Goal: Task Accomplishment & Management: Manage account settings

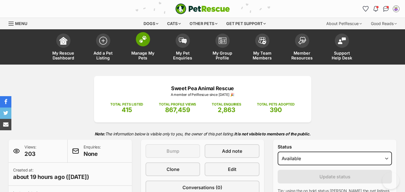
drag, startPoint x: 0, startPoint y: 0, endPoint x: 141, endPoint y: 41, distance: 146.8
click at [141, 41] on img at bounding box center [143, 39] width 8 height 7
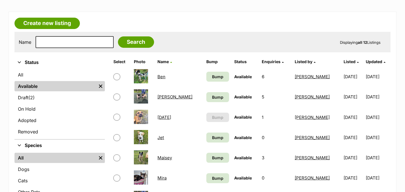
scroll to position [85, 0]
click at [116, 77] on input "checkbox" at bounding box center [116, 76] width 7 height 7
checkbox input "true"
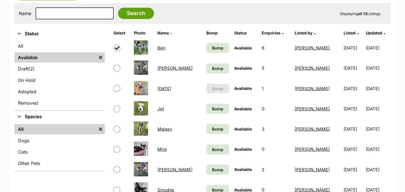
click at [117, 69] on input "checkbox" at bounding box center [116, 68] width 7 height 7
checkbox input "true"
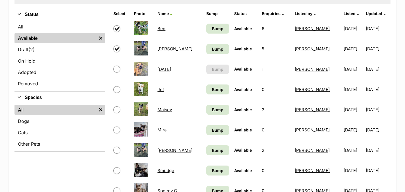
scroll to position [142, 0]
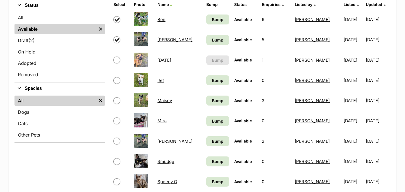
click at [117, 80] on input "checkbox" at bounding box center [116, 80] width 7 height 7
checkbox input "true"
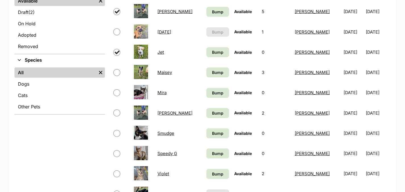
scroll to position [171, 0]
click at [117, 73] on input "checkbox" at bounding box center [116, 72] width 7 height 7
checkbox input "true"
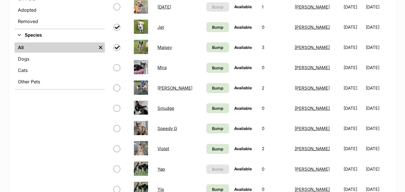
scroll to position [199, 0]
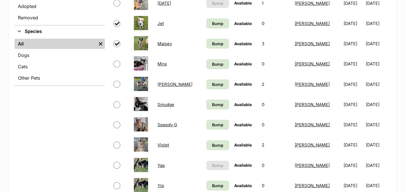
click at [117, 85] on input "checkbox" at bounding box center [116, 84] width 7 height 7
checkbox input "true"
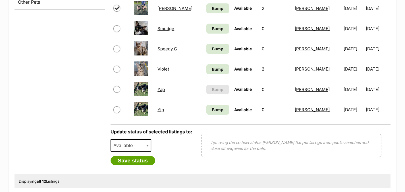
scroll to position [284, 0]
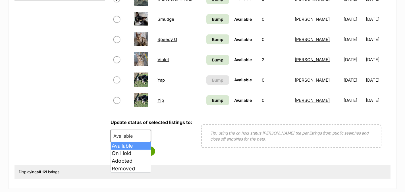
click at [146, 135] on span at bounding box center [148, 136] width 6 height 13
select select "on_hold"
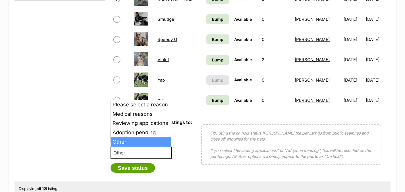
click at [166, 154] on span at bounding box center [169, 152] width 6 height 13
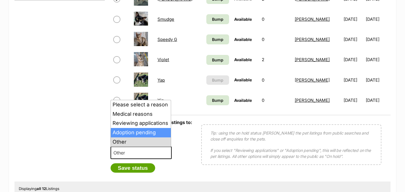
select select "adoption_pending"
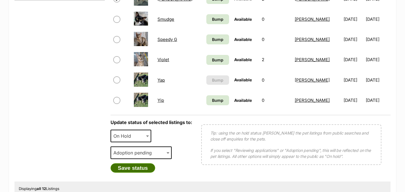
click at [132, 167] on button "Save status" at bounding box center [133, 168] width 45 height 10
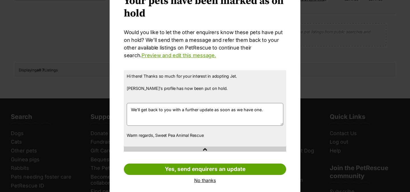
scroll to position [39, 0]
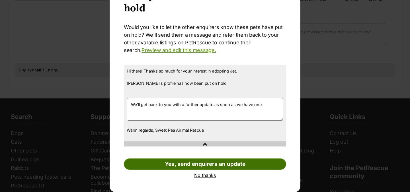
click at [192, 163] on link "Yes, send enquirers an update" at bounding box center [205, 163] width 162 height 11
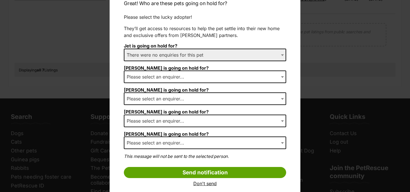
scroll to position [71, 0]
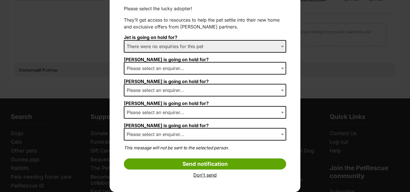
click at [204, 175] on link "Don't send" at bounding box center [205, 174] width 162 height 5
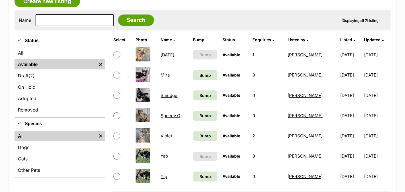
scroll to position [85, 0]
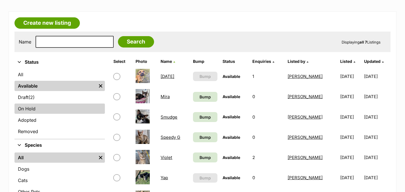
click at [25, 110] on link "On Hold" at bounding box center [60, 109] width 90 height 10
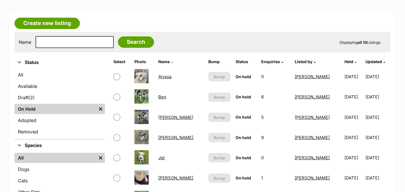
scroll to position [85, 0]
click at [164, 98] on link "Ben" at bounding box center [162, 96] width 8 height 5
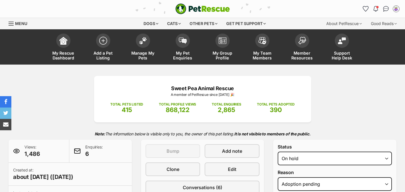
select select "adoption_pending"
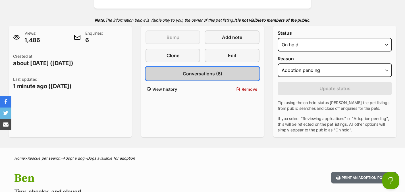
click at [205, 75] on span "Conversations (6)" at bounding box center [203, 73] width 40 height 7
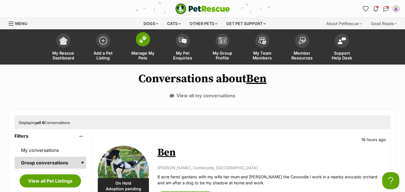
click at [139, 38] on img at bounding box center [143, 39] width 8 height 7
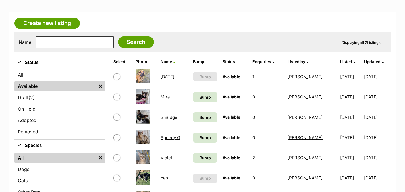
scroll to position [85, 0]
click at [200, 98] on span "Bump" at bounding box center [205, 97] width 11 height 6
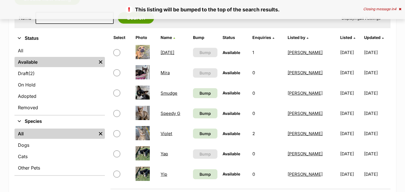
scroll to position [114, 0]
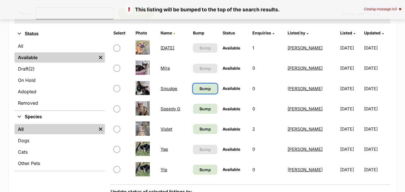
click at [200, 90] on span "Bump" at bounding box center [205, 89] width 11 height 6
click at [200, 109] on span "Bump" at bounding box center [205, 109] width 11 height 6
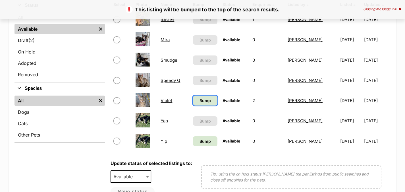
click at [201, 101] on span "Bump" at bounding box center [205, 101] width 11 height 6
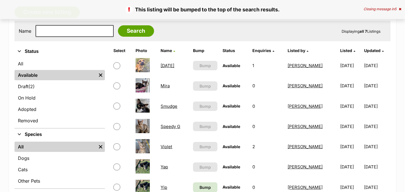
scroll to position [142, 0]
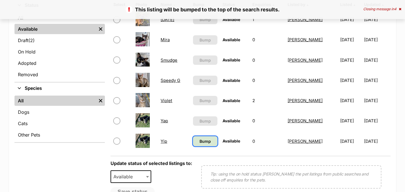
click at [202, 140] on span "Bump" at bounding box center [205, 141] width 11 height 6
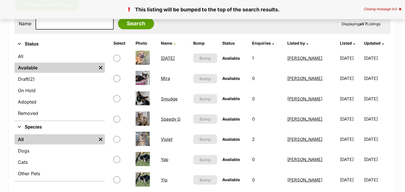
scroll to position [114, 0]
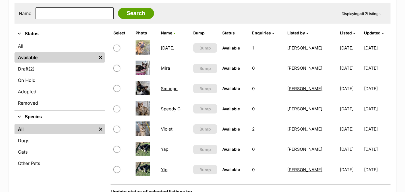
click at [166, 130] on link "Violet" at bounding box center [167, 128] width 12 height 5
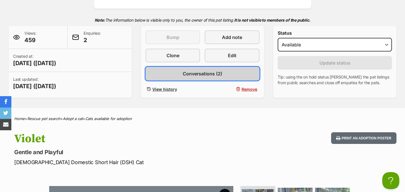
click at [204, 76] on span "Conversations (2)" at bounding box center [203, 73] width 40 height 7
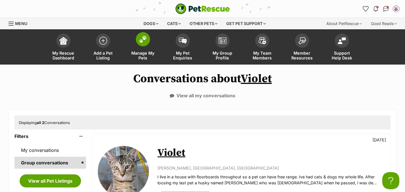
click at [142, 38] on img at bounding box center [143, 39] width 8 height 7
